Goal: Participate in discussion: Engage in conversation with other users on a specific topic

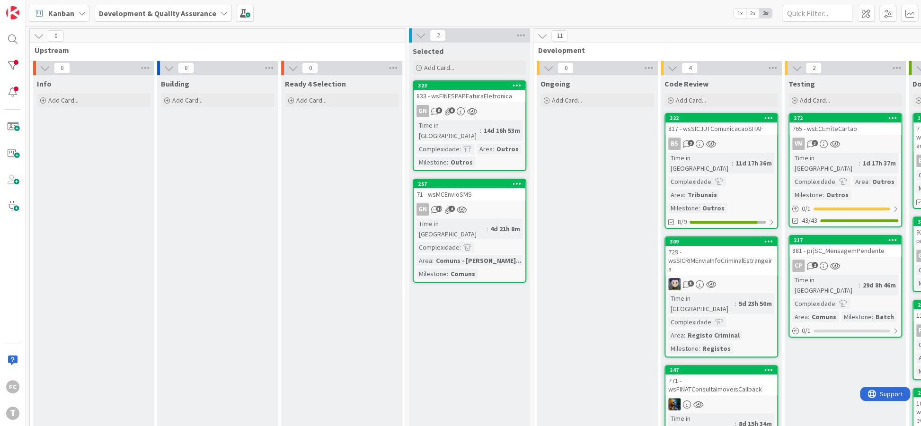
scroll to position [0, 131]
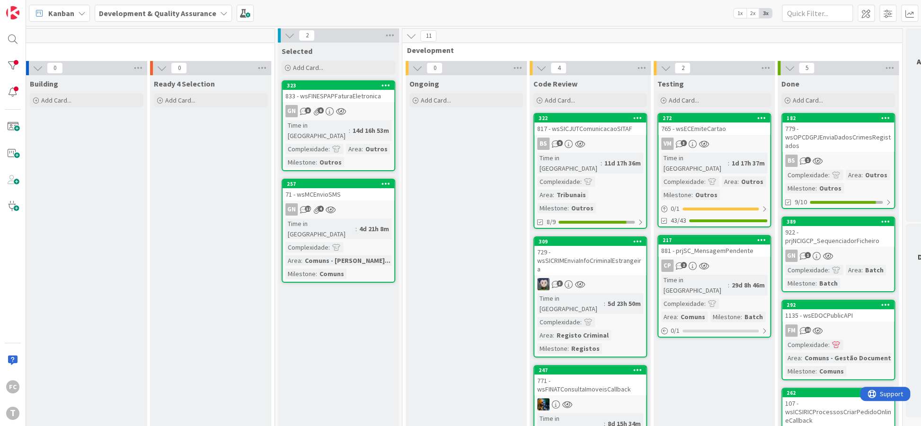
click at [191, 48] on span "Upstream" at bounding box center [82, 49] width 359 height 9
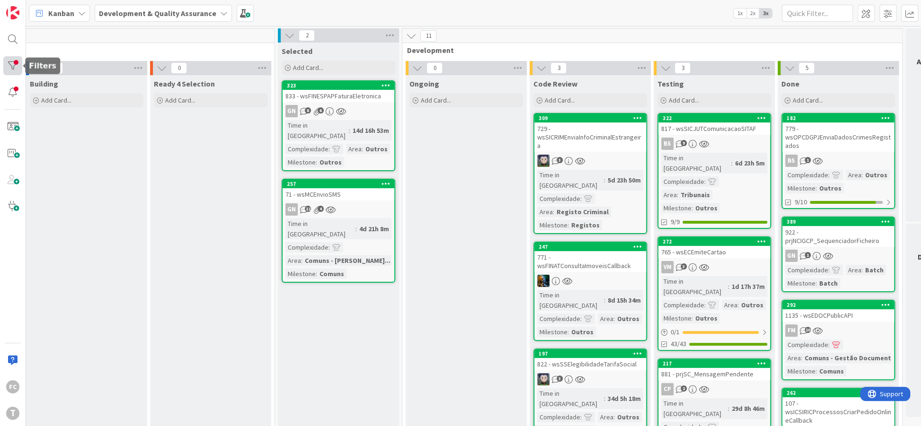
click at [12, 63] on div at bounding box center [12, 65] width 19 height 19
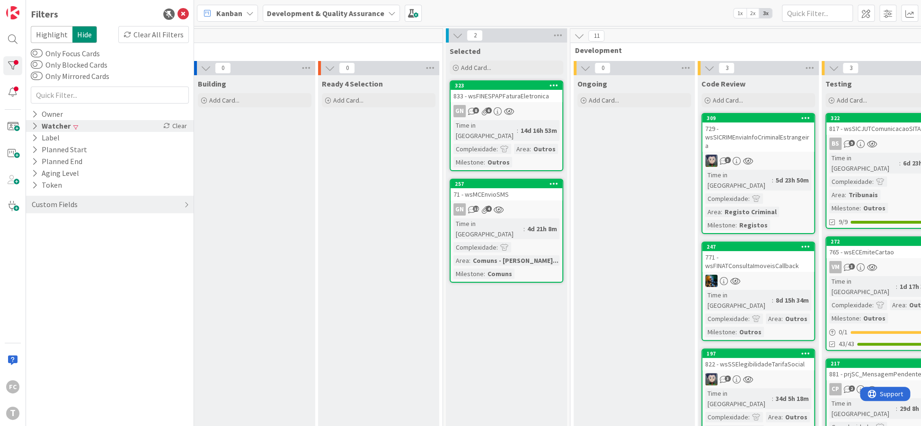
click at [35, 124] on icon at bounding box center [35, 126] width 6 height 8
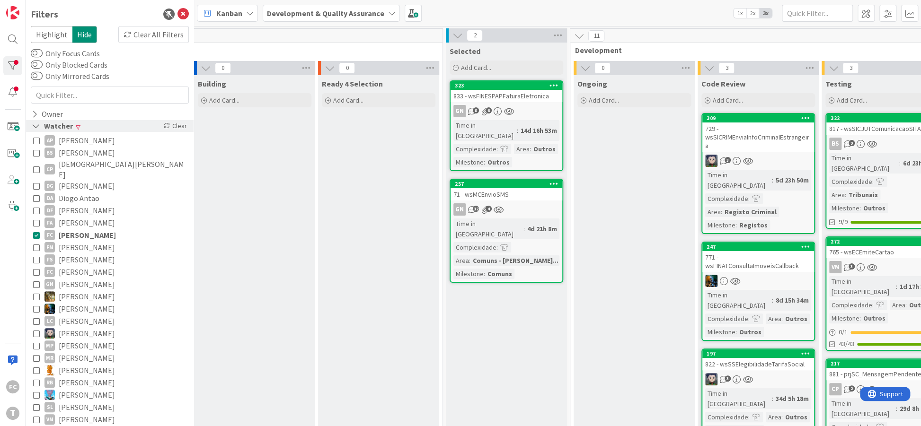
click at [35, 124] on icon at bounding box center [36, 126] width 9 height 8
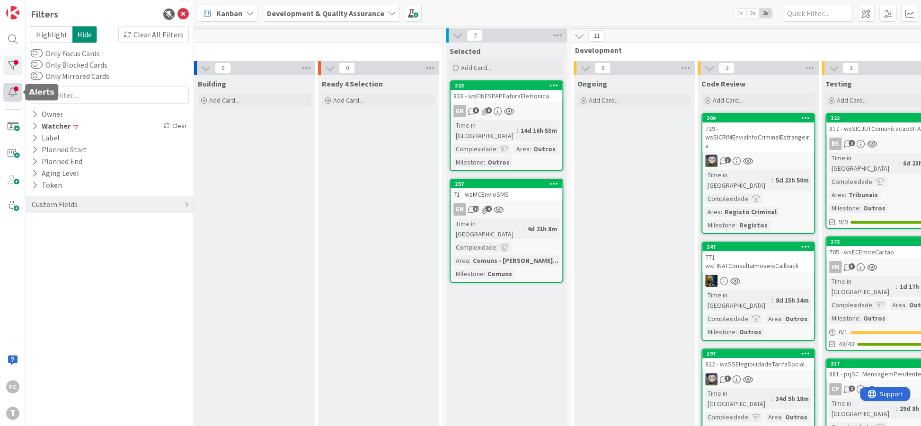
click at [19, 89] on div at bounding box center [12, 92] width 19 height 19
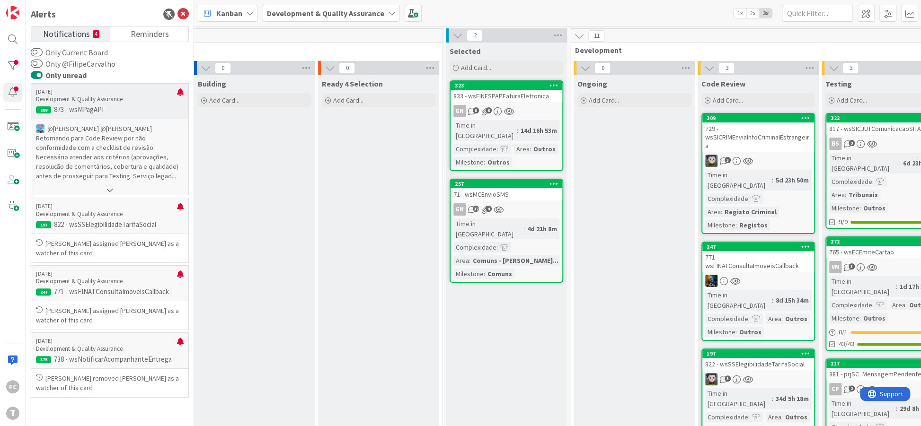
click at [91, 142] on p "@Felipe Abreu﻿ ﻿@Filipe Carvalho﻿ Retornando para Code Review por não conformid…" at bounding box center [110, 152] width 148 height 57
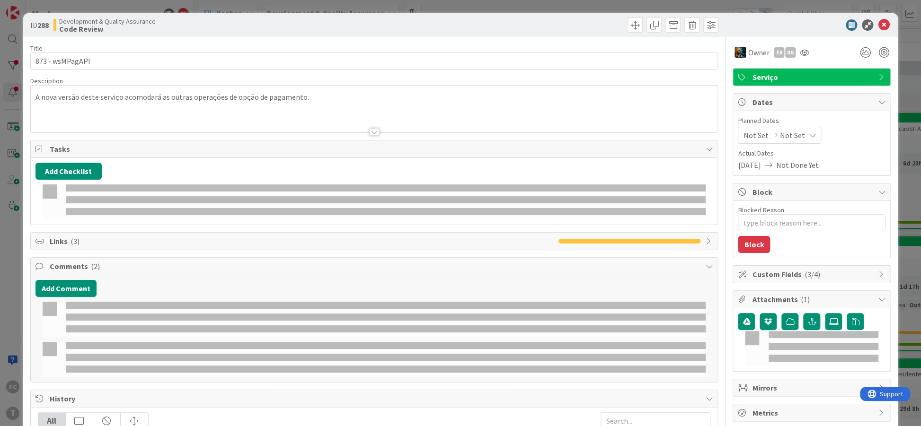
type textarea "x"
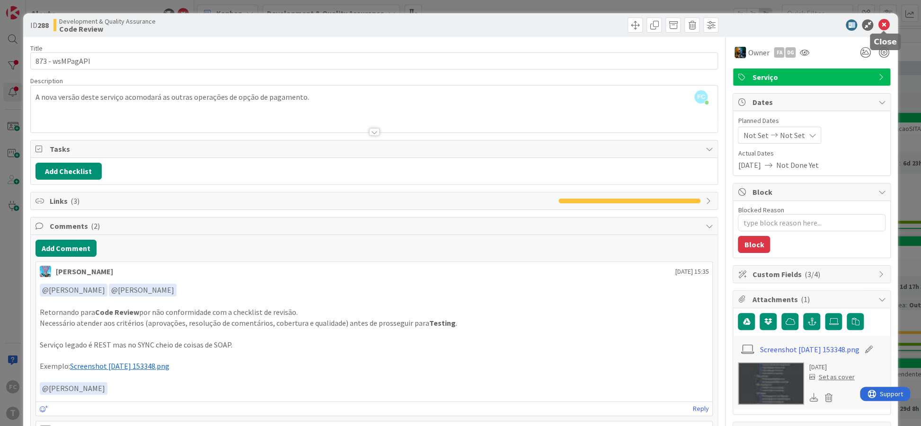
click at [885, 23] on icon at bounding box center [883, 24] width 11 height 11
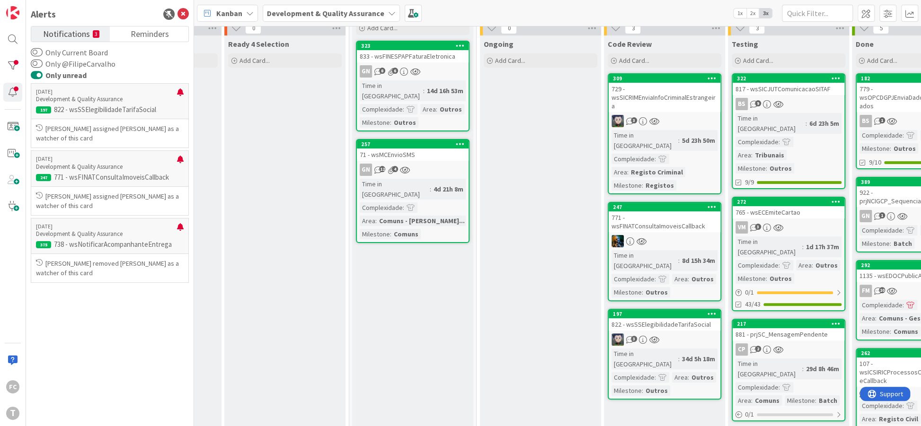
scroll to position [58, 225]
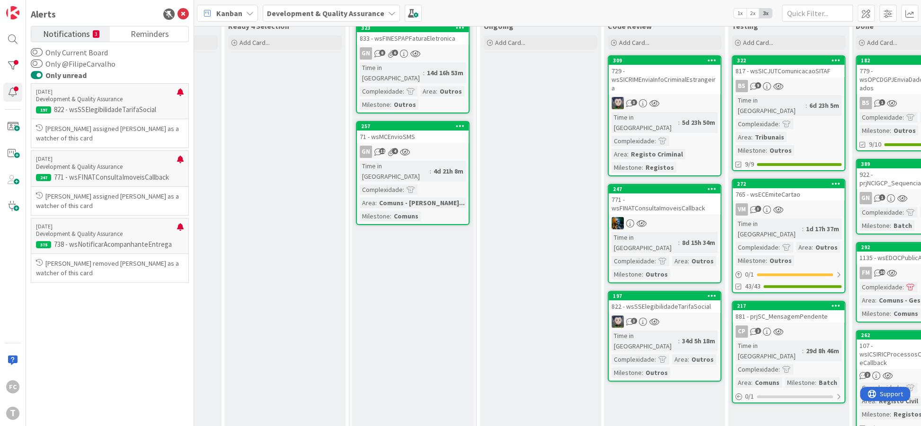
drag, startPoint x: 771, startPoint y: 69, endPoint x: 564, endPoint y: 56, distance: 207.3
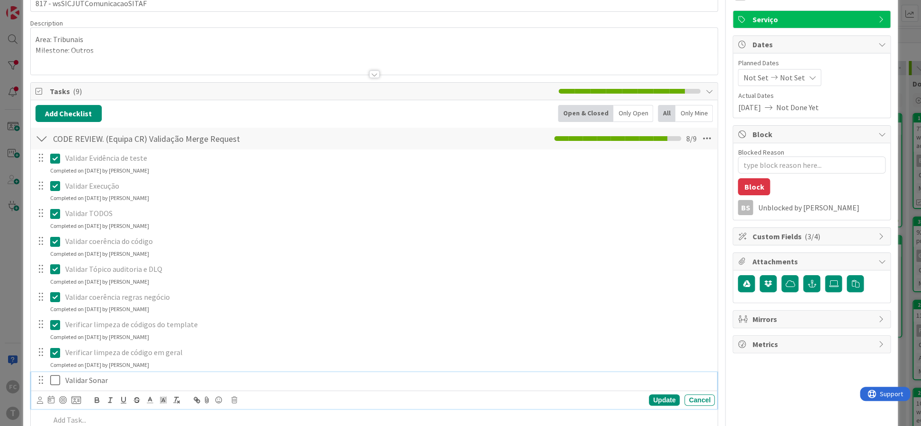
click at [54, 384] on icon at bounding box center [57, 380] width 14 height 11
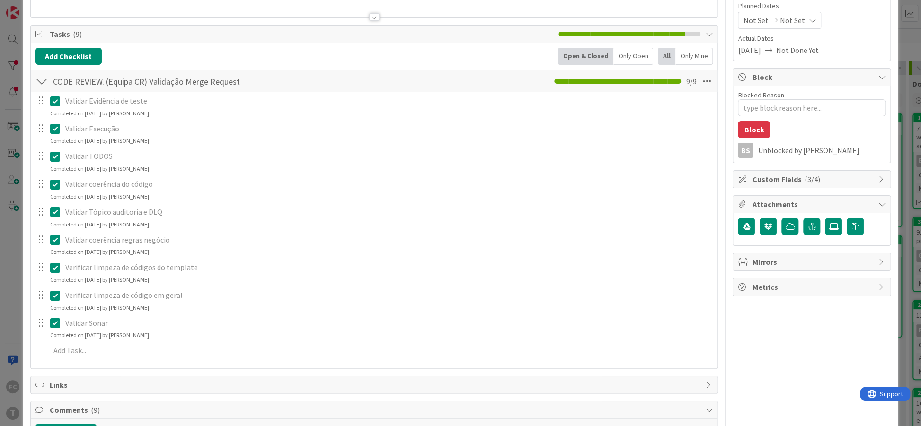
type textarea "x"
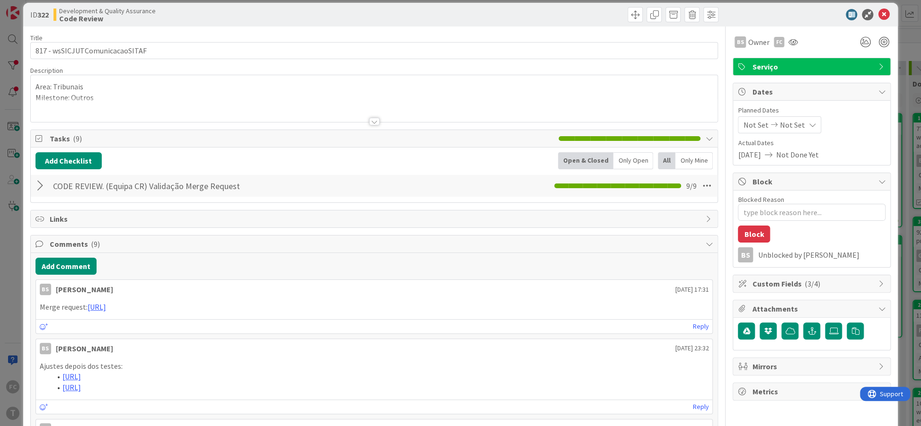
scroll to position [0, 0]
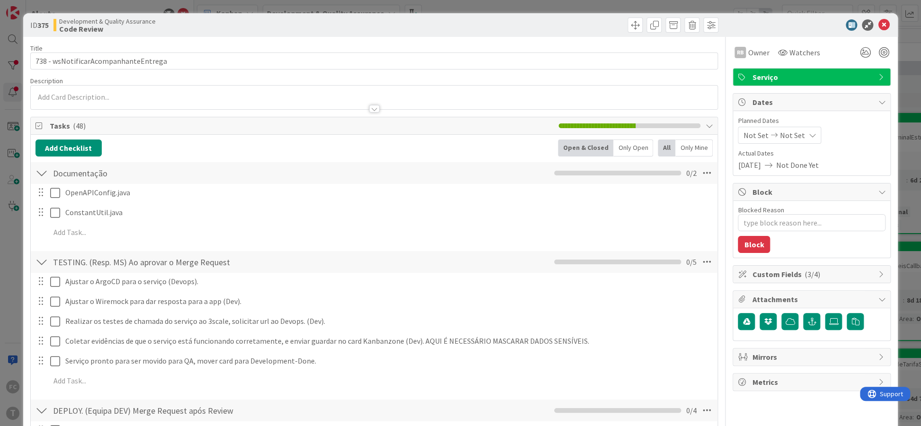
type textarea "x"
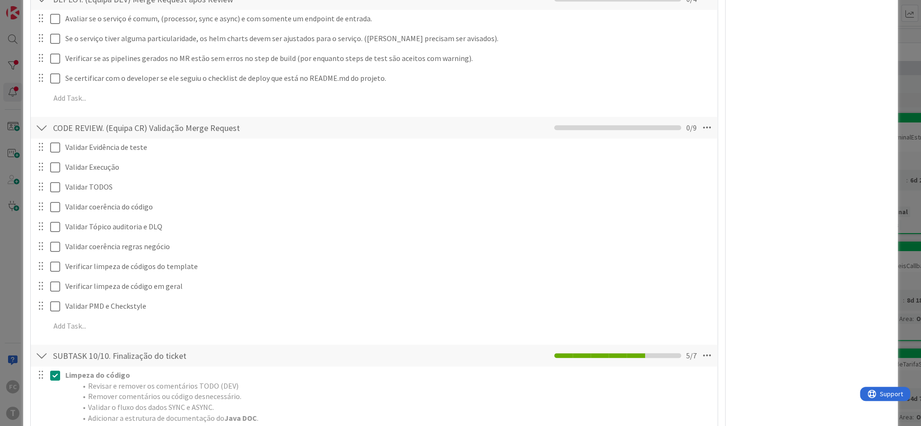
scroll to position [346, 0]
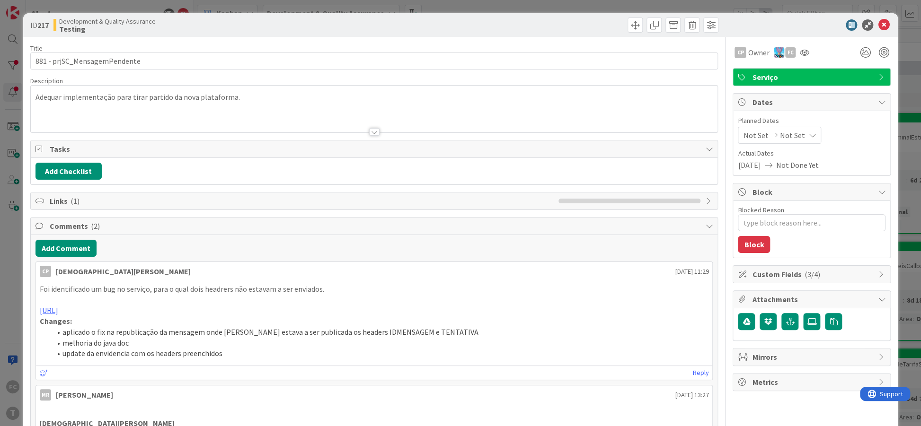
type textarea "x"
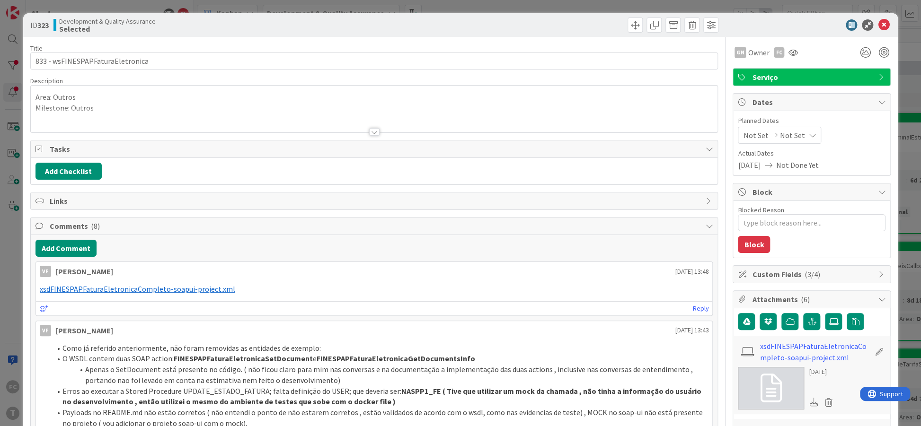
type textarea "x"
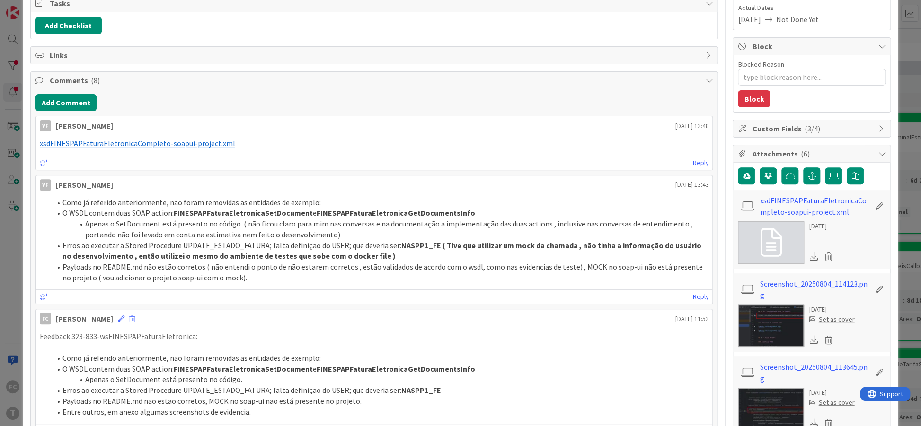
scroll to position [230, 0]
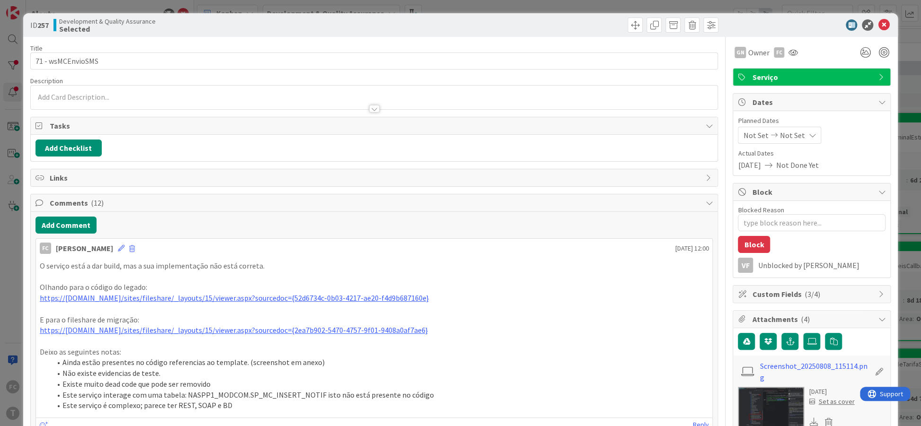
type textarea "x"
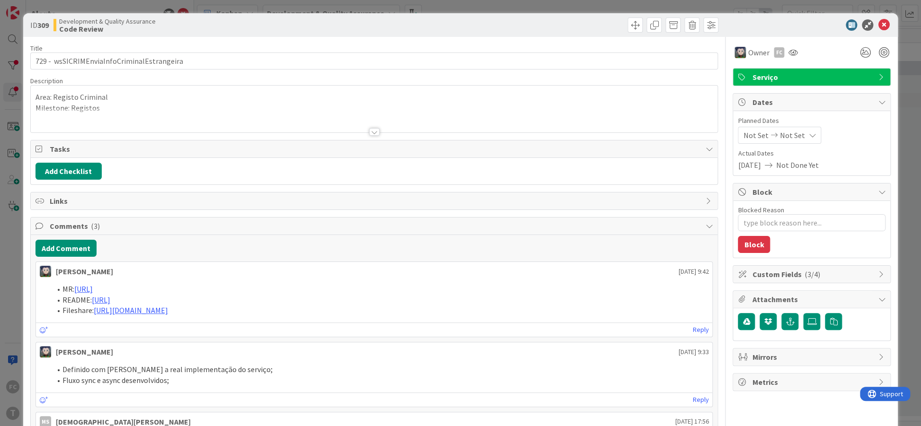
type textarea "x"
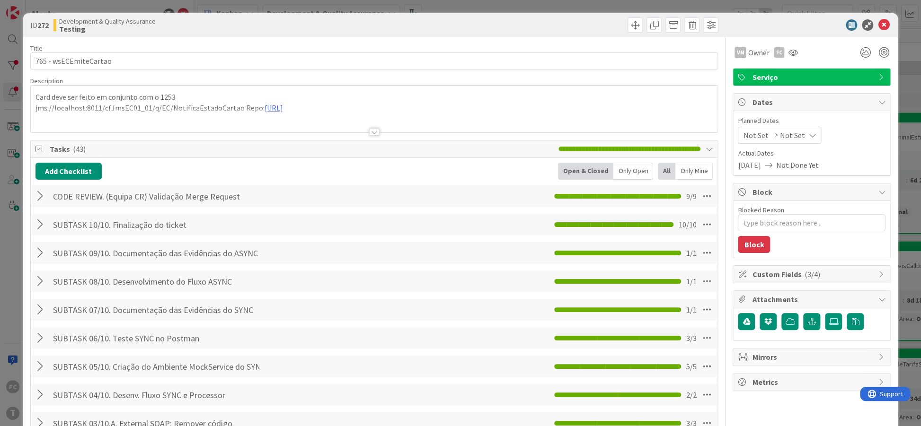
type textarea "x"
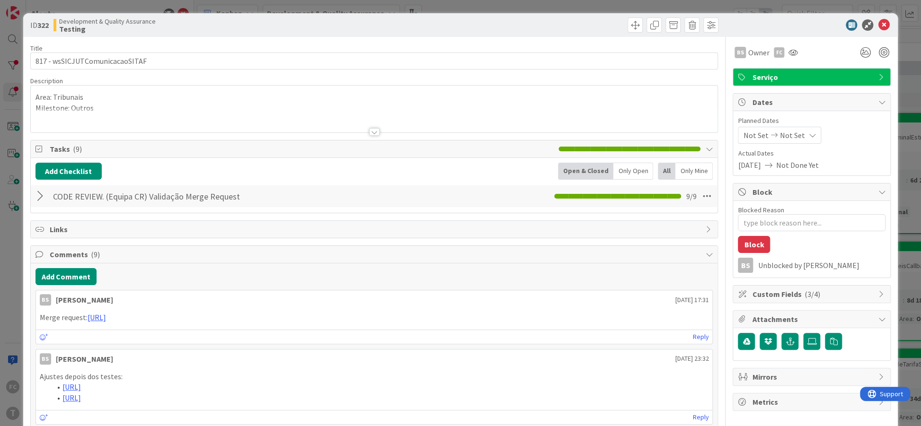
type textarea "x"
